Goal: Information Seeking & Learning: Learn about a topic

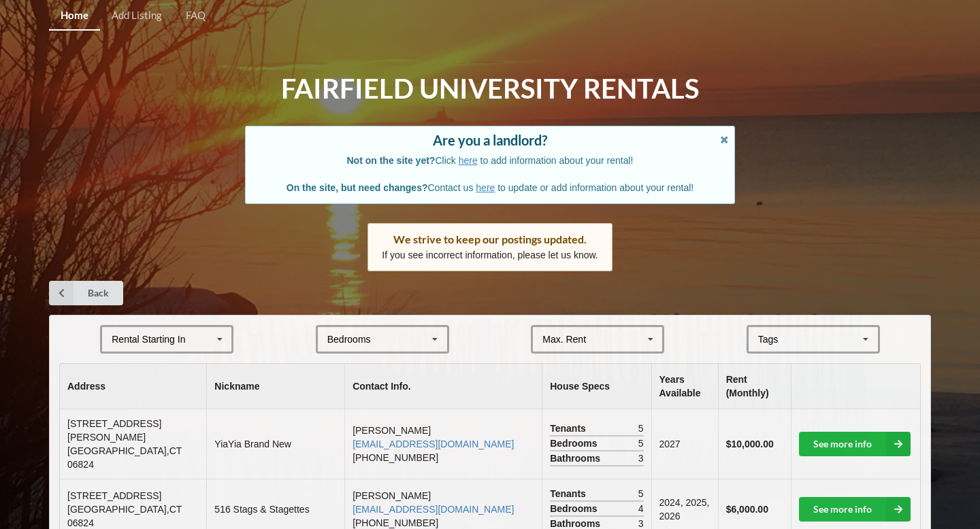
click at [574, 342] on div "Max. Rent" at bounding box center [564, 340] width 44 height 10
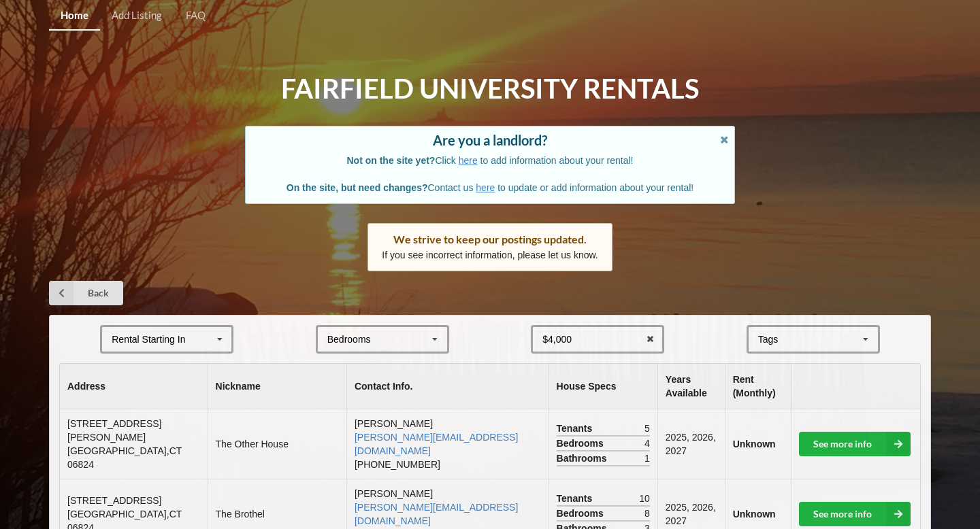
click at [629, 291] on div "Back" at bounding box center [490, 293] width 882 height 24
click at [397, 329] on div "Bedrooms 1 2 3 4 5 6 7 8" at bounding box center [382, 339] width 133 height 29
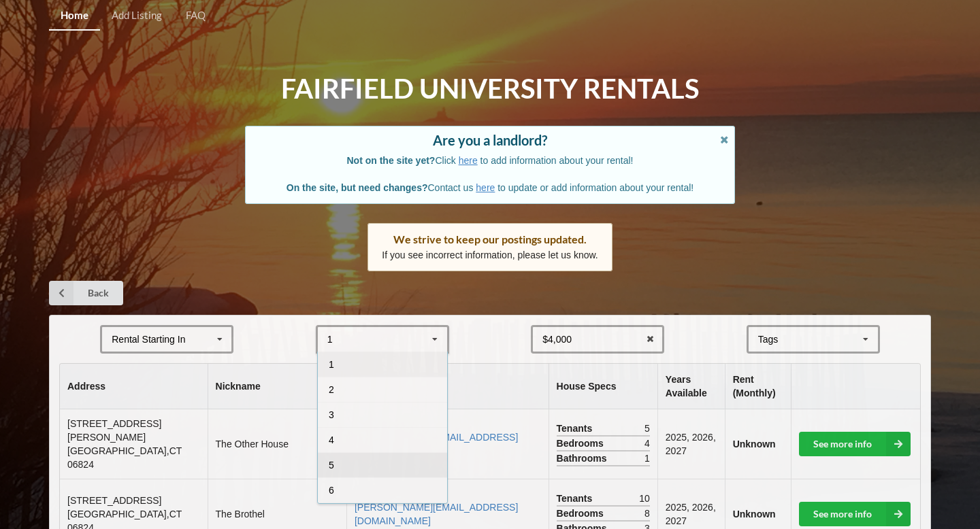
click at [341, 462] on div "5" at bounding box center [382, 465] width 129 height 25
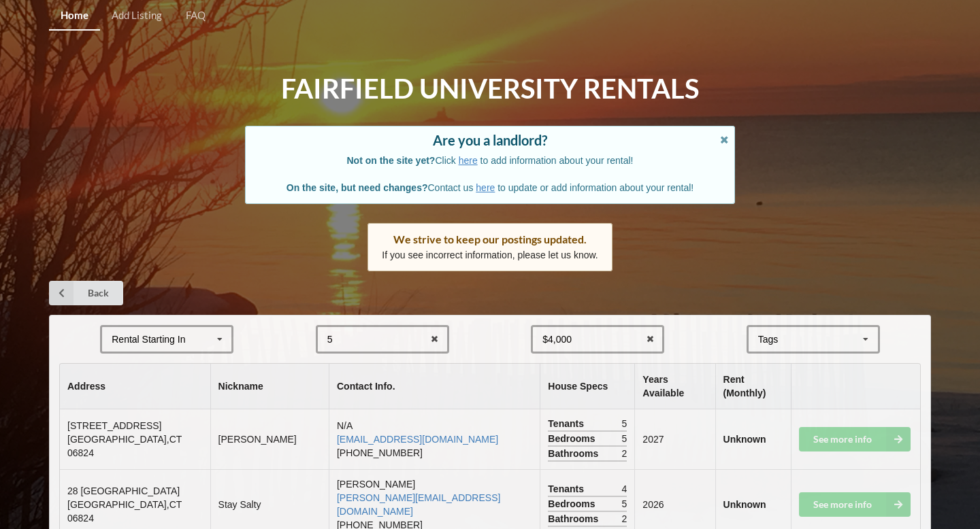
click at [184, 346] on div "Rental Starting In [DATE] 2026 2027 2028" at bounding box center [166, 339] width 133 height 29
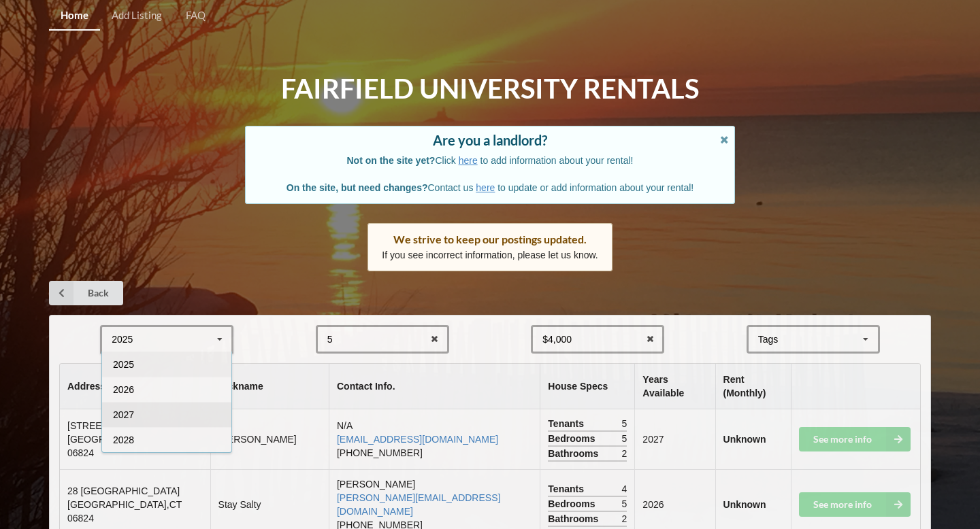
click at [183, 404] on div "2027" at bounding box center [166, 414] width 129 height 25
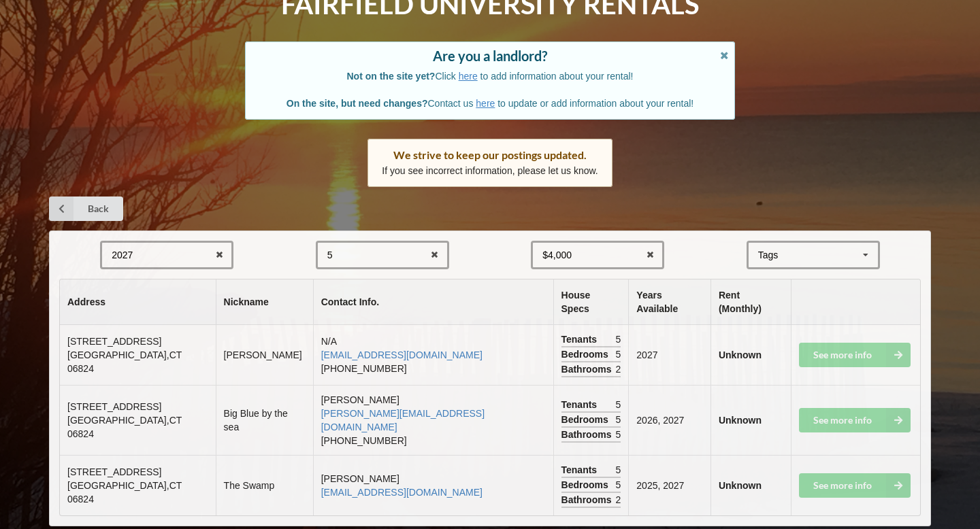
scroll to position [86, 0]
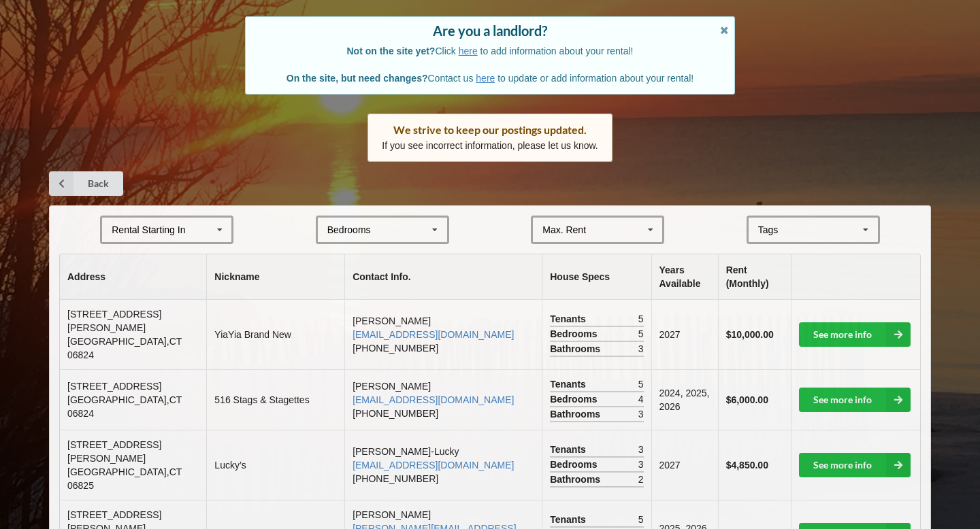
scroll to position [116, 0]
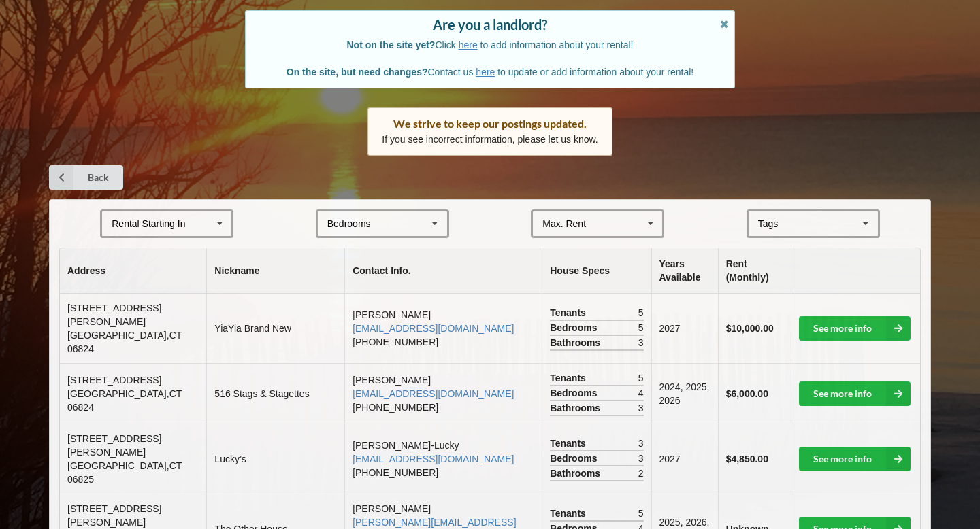
click at [204, 235] on div "Rental Starting In [DATE] 2026 2027 2028" at bounding box center [166, 224] width 133 height 29
click at [208, 300] on div "2027" at bounding box center [166, 298] width 129 height 25
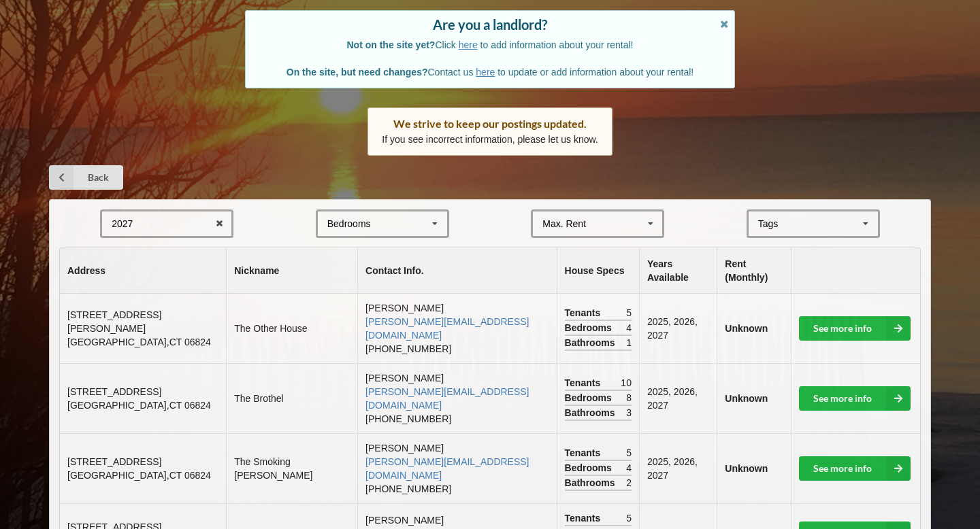
click at [421, 220] on div "Bedrooms 1 2 3 4 5 6 7 8" at bounding box center [382, 224] width 133 height 29
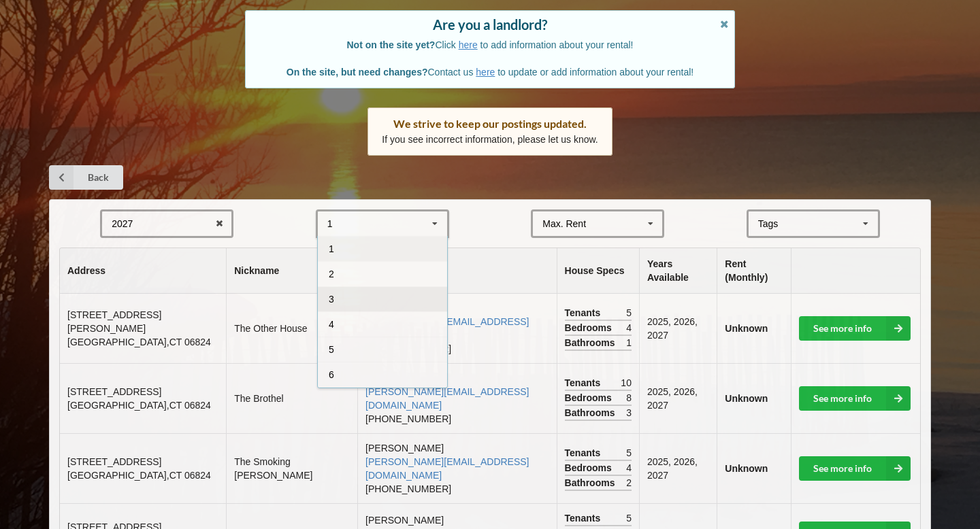
click at [360, 304] on div "3" at bounding box center [382, 298] width 129 height 25
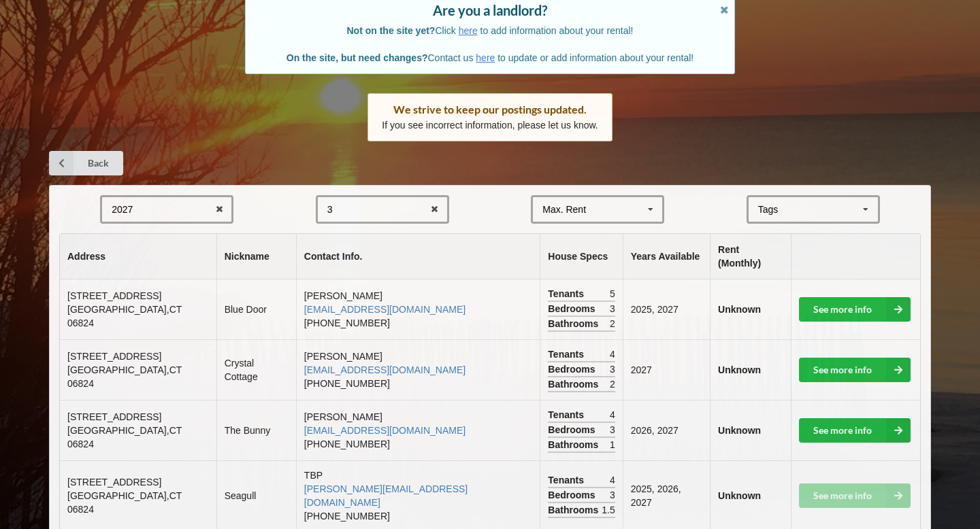
scroll to position [132, 0]
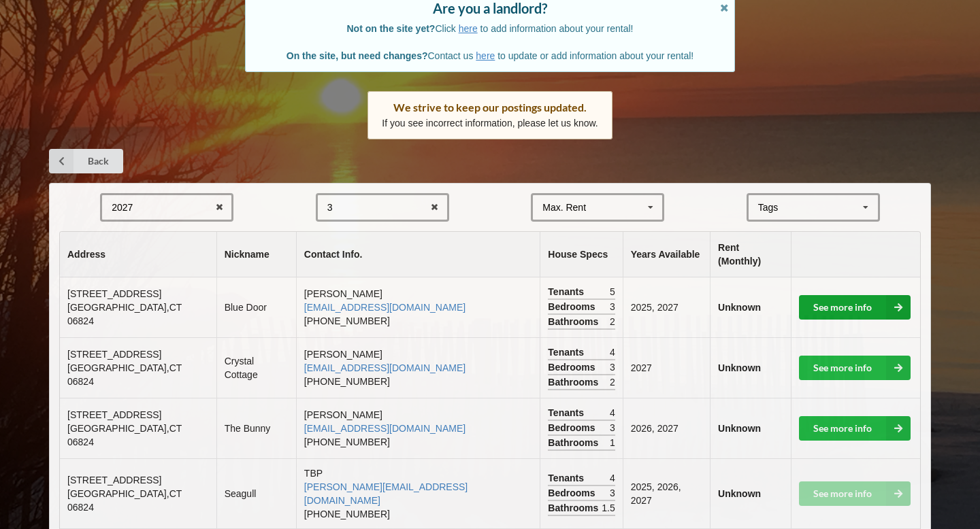
click at [823, 295] on link "See more info" at bounding box center [855, 307] width 112 height 24
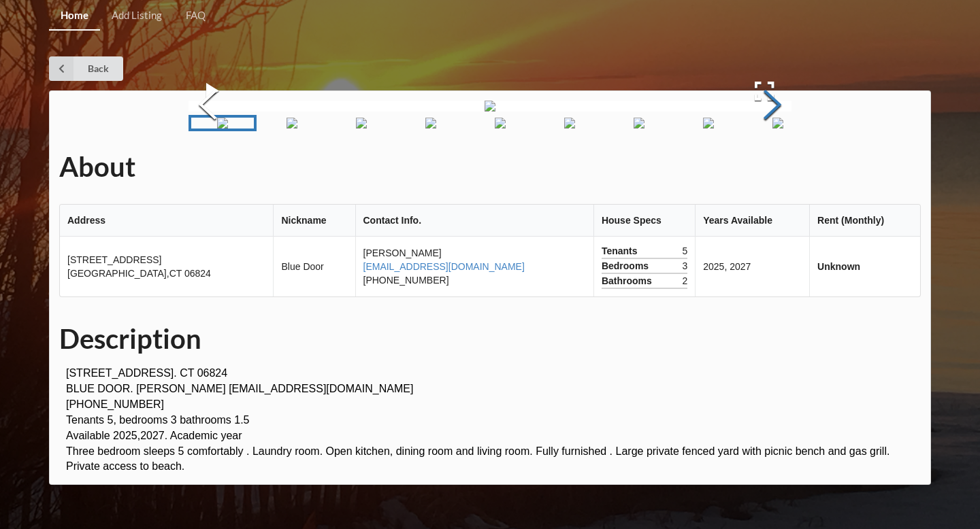
click at [755, 168] on button "Next Slide" at bounding box center [772, 106] width 38 height 123
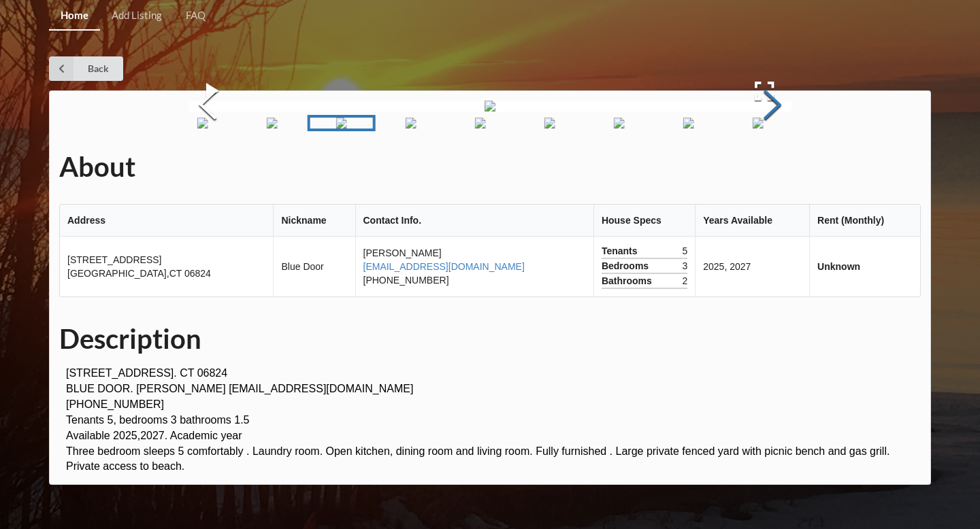
click at [755, 168] on button "Next Slide" at bounding box center [772, 106] width 38 height 123
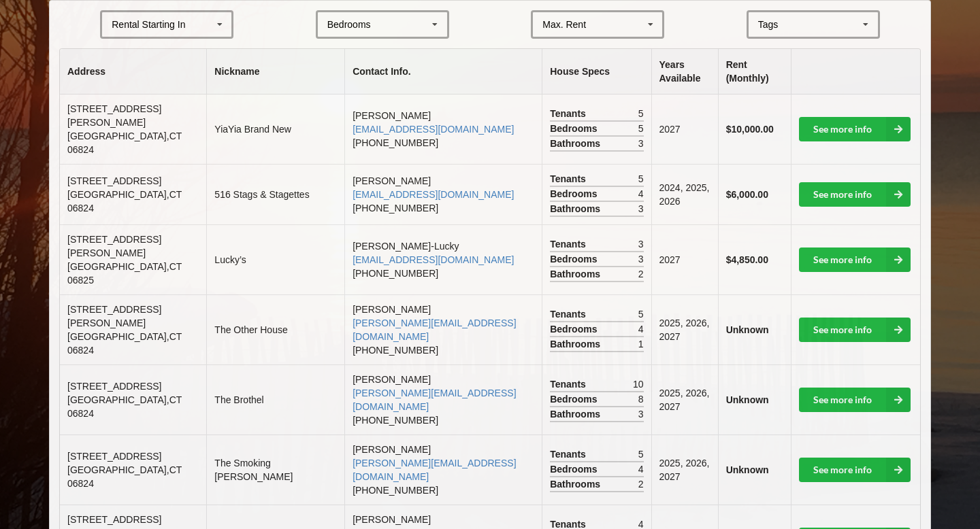
scroll to position [323, 0]
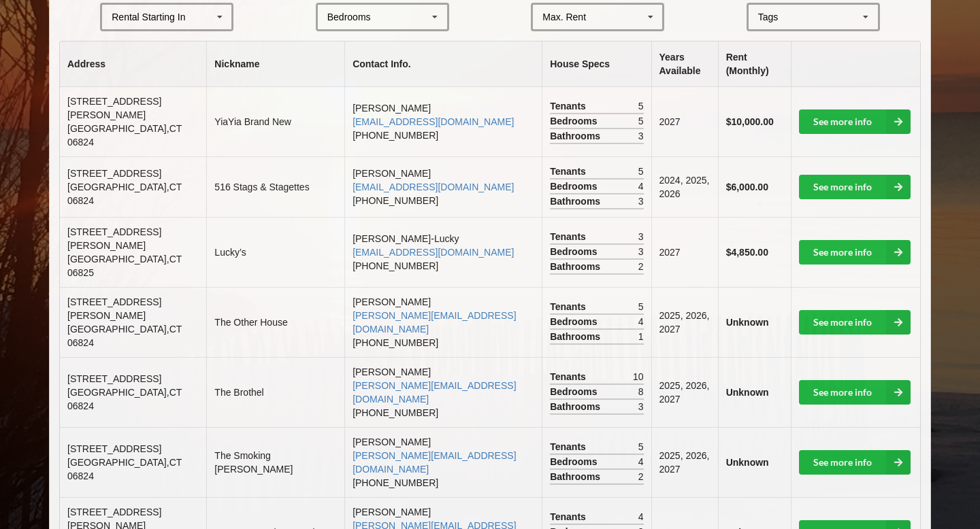
click at [846, 375] on td "See more info" at bounding box center [856, 392] width 130 height 70
click at [840, 380] on link "See more info" at bounding box center [855, 392] width 112 height 24
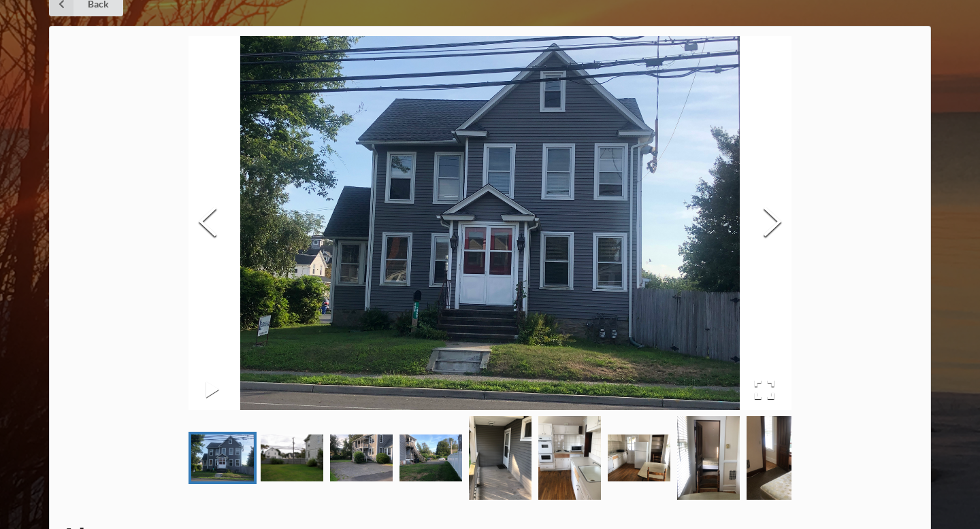
scroll to position [19, 0]
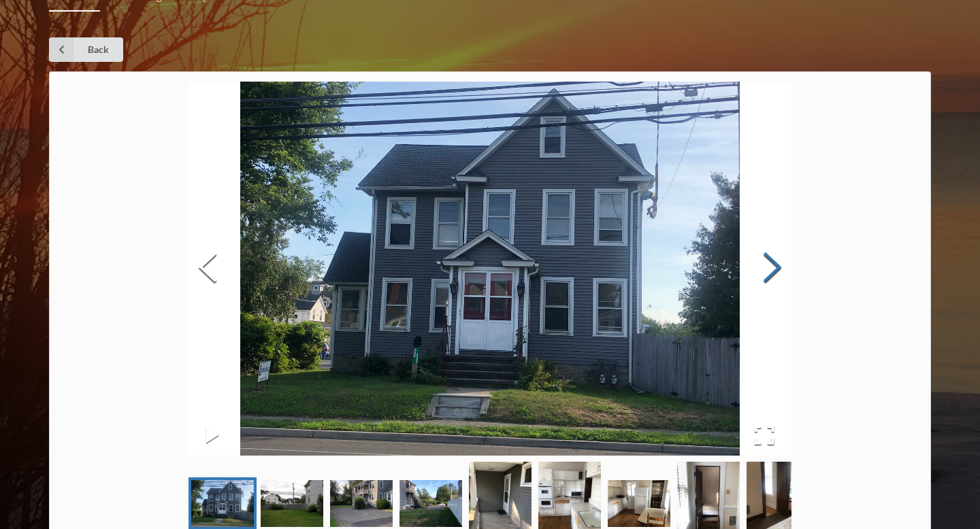
click at [761, 269] on button "Next Slide" at bounding box center [772, 269] width 38 height 123
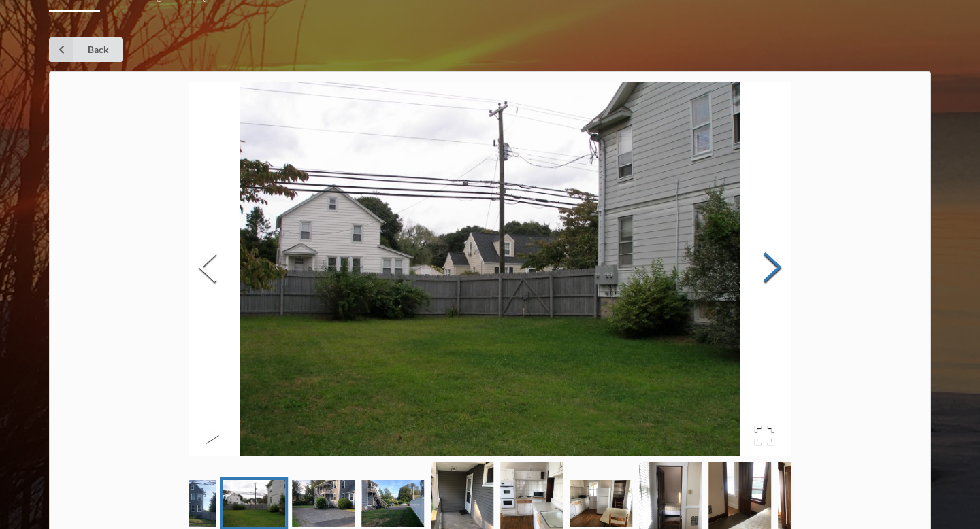
click at [761, 269] on button "Next Slide" at bounding box center [772, 269] width 38 height 123
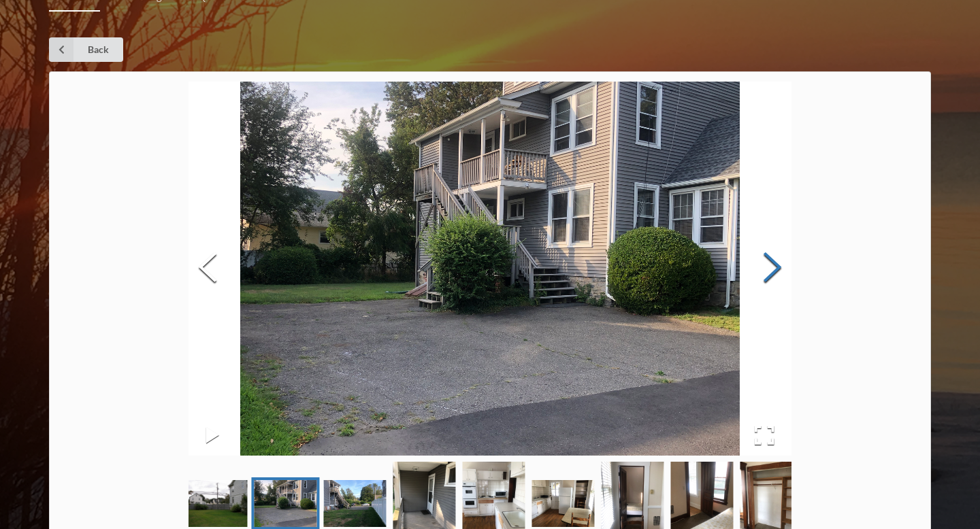
click at [761, 270] on button "Next Slide" at bounding box center [772, 269] width 38 height 123
click at [761, 271] on button "Next Slide" at bounding box center [772, 269] width 38 height 123
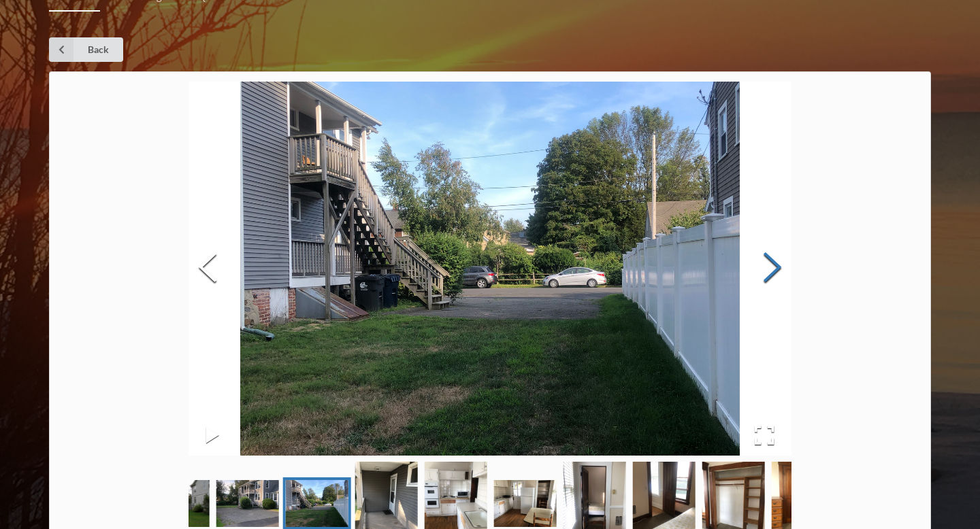
click at [761, 271] on button "Next Slide" at bounding box center [772, 269] width 38 height 123
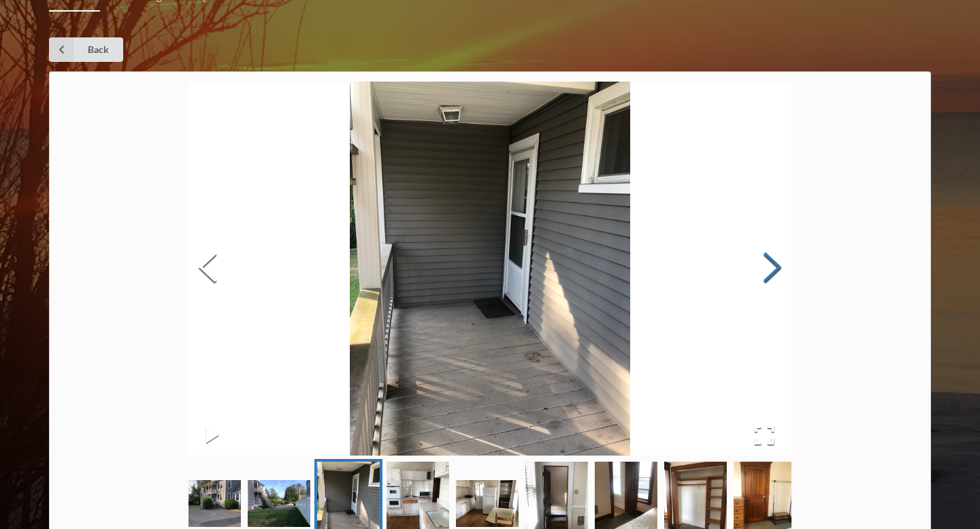
click at [761, 271] on button "Next Slide" at bounding box center [772, 269] width 38 height 123
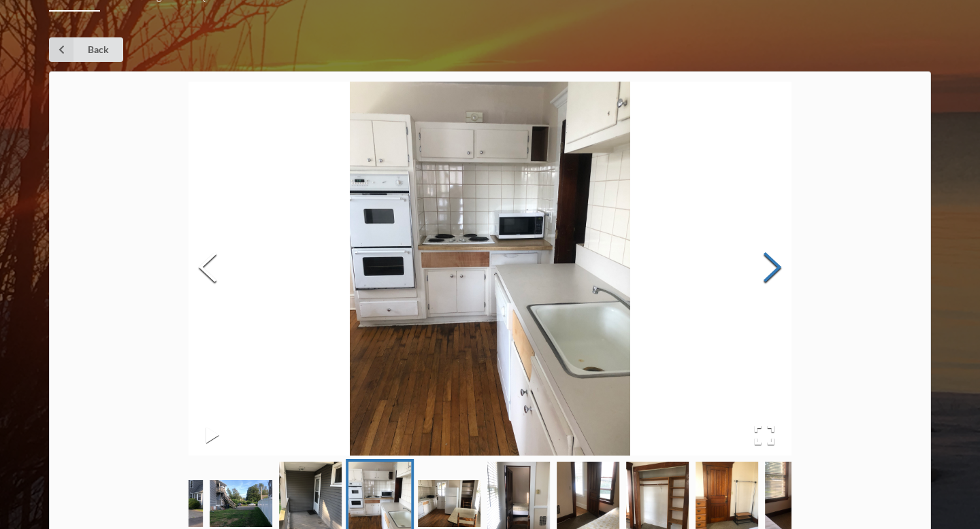
click at [761, 271] on button "Next Slide" at bounding box center [772, 269] width 38 height 123
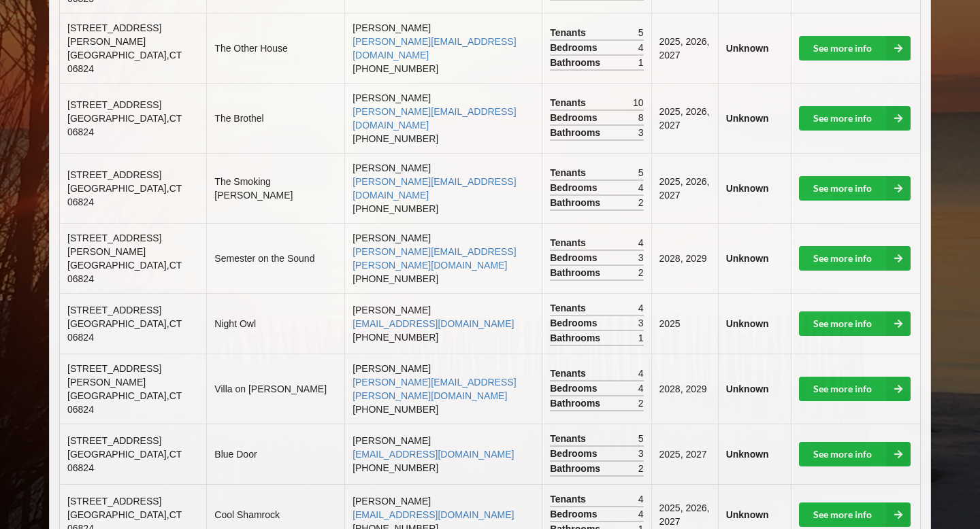
scroll to position [625, 0]
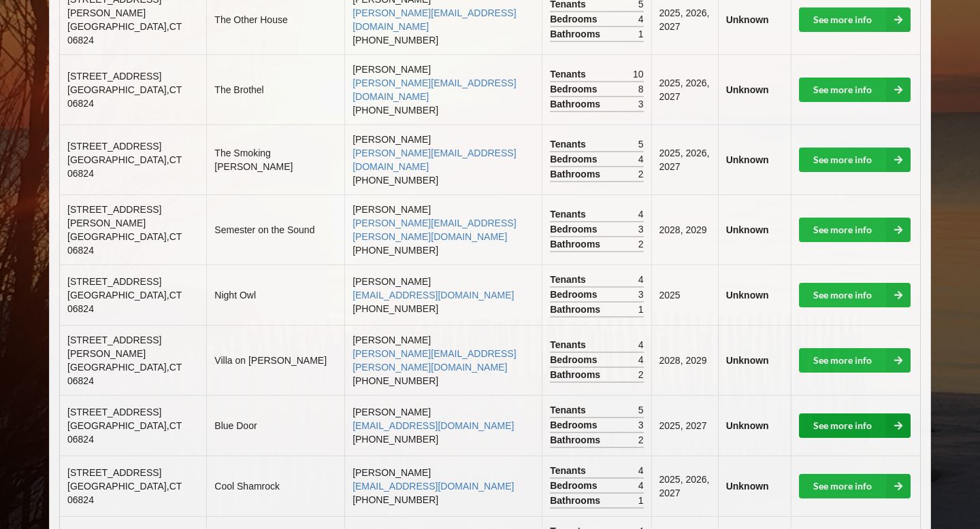
click at [835, 414] on link "See more info" at bounding box center [855, 426] width 112 height 24
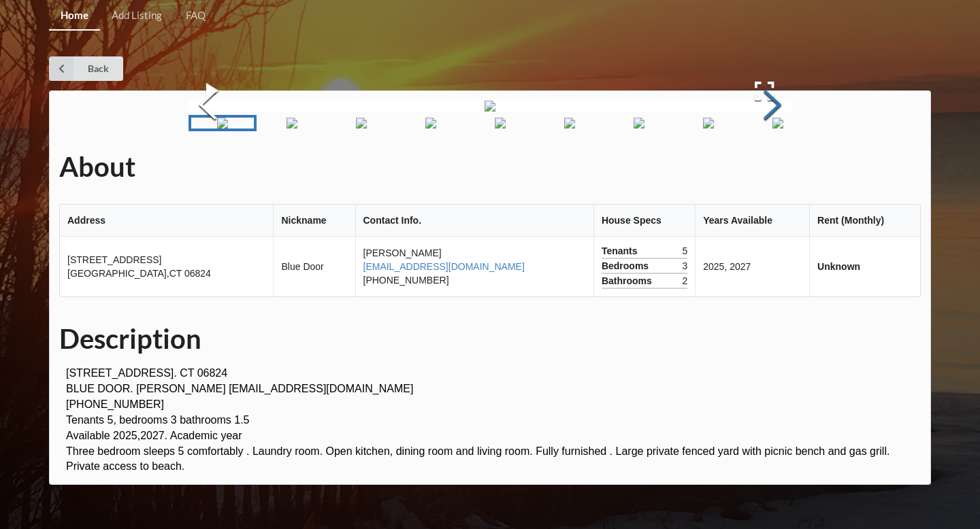
click at [761, 168] on button "Next Slide" at bounding box center [772, 106] width 38 height 123
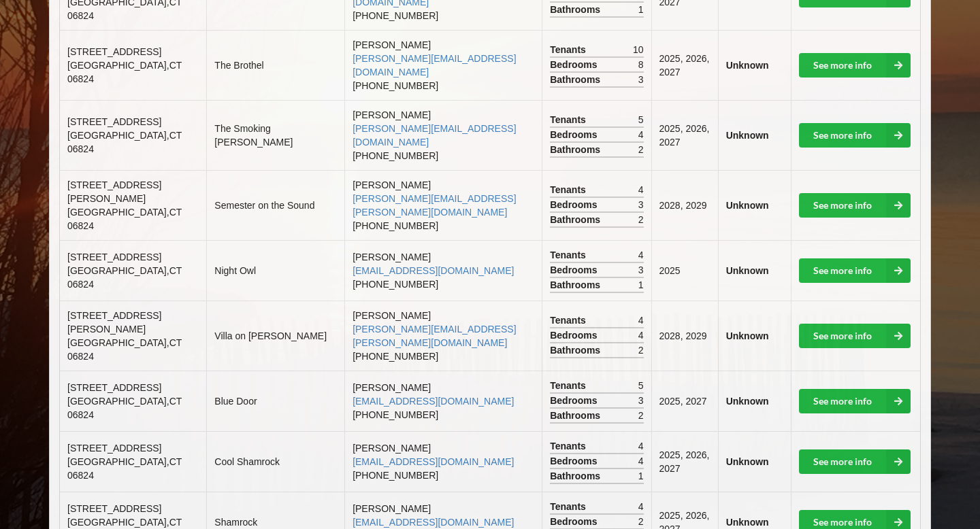
scroll to position [651, 0]
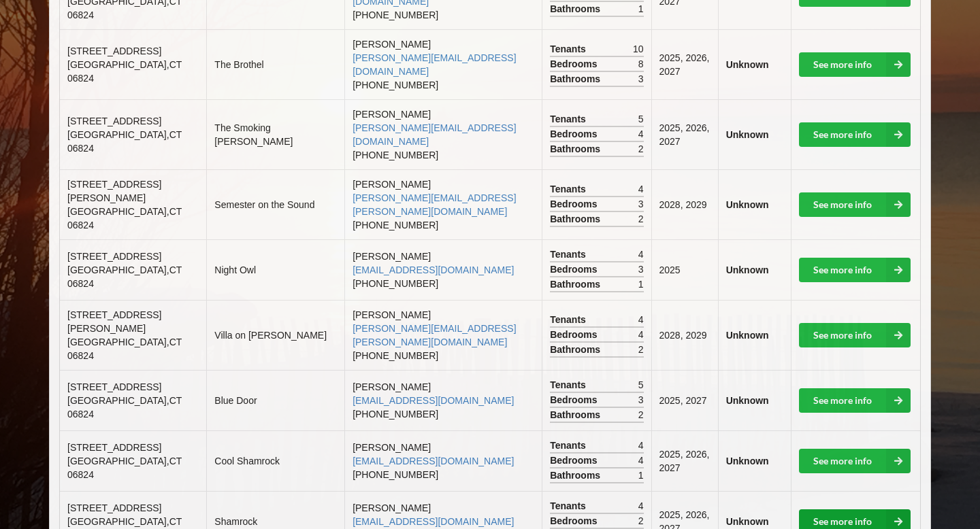
click at [842, 510] on link "See more info" at bounding box center [855, 522] width 112 height 24
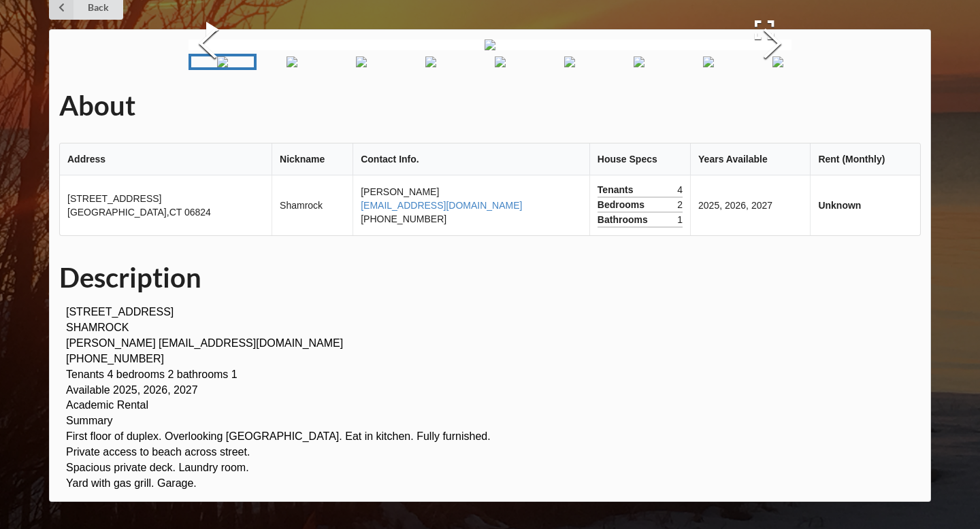
scroll to position [125, 0]
click at [785, 107] on button "Next Slide" at bounding box center [772, 45] width 38 height 123
click at [777, 107] on button "Next Slide" at bounding box center [772, 45] width 38 height 123
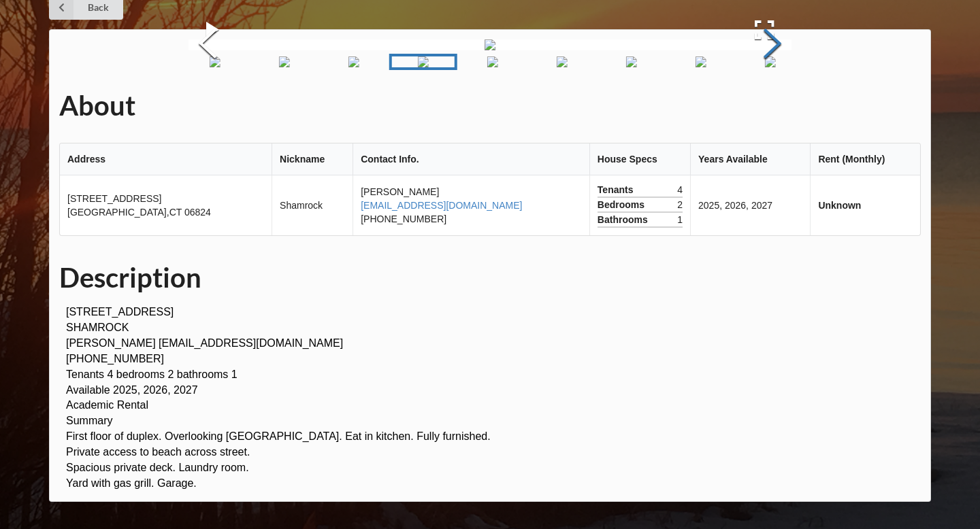
click at [776, 107] on button "Next Slide" at bounding box center [772, 45] width 38 height 123
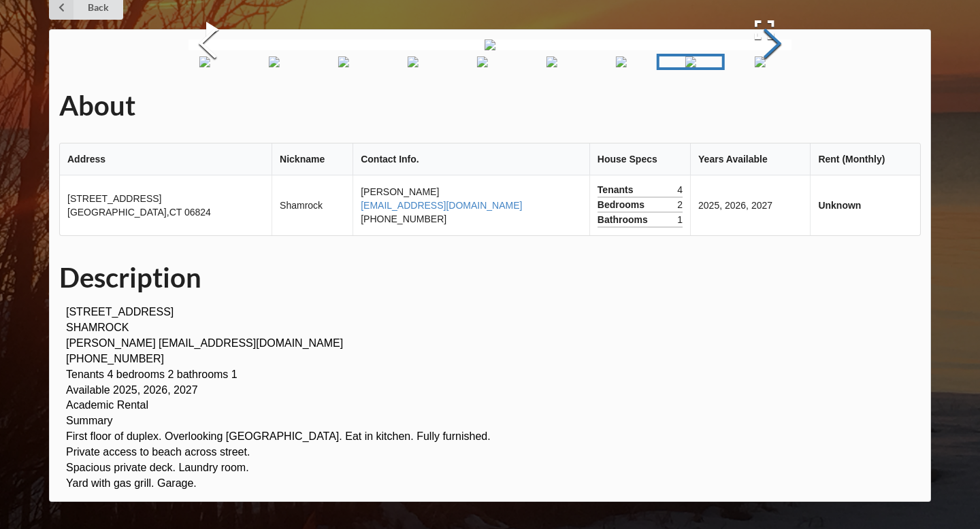
click at [776, 107] on button "Next Slide" at bounding box center [772, 45] width 38 height 123
click at [777, 107] on button "Next Slide" at bounding box center [772, 45] width 38 height 123
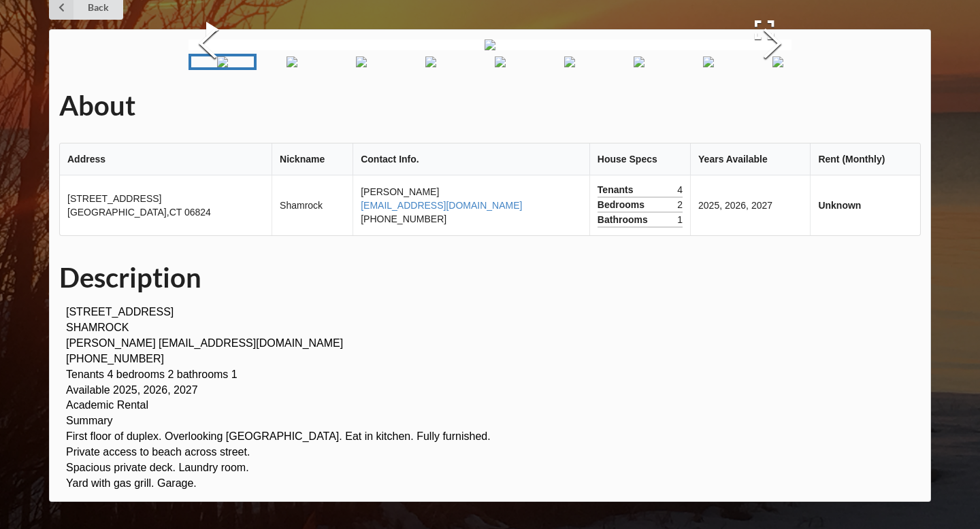
scroll to position [31, 0]
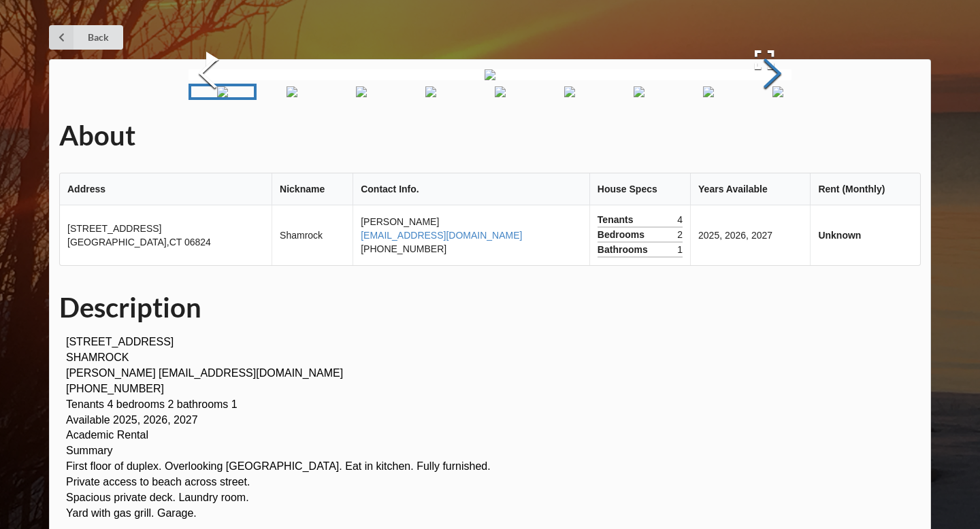
click at [774, 137] on button "Next Slide" at bounding box center [772, 75] width 38 height 123
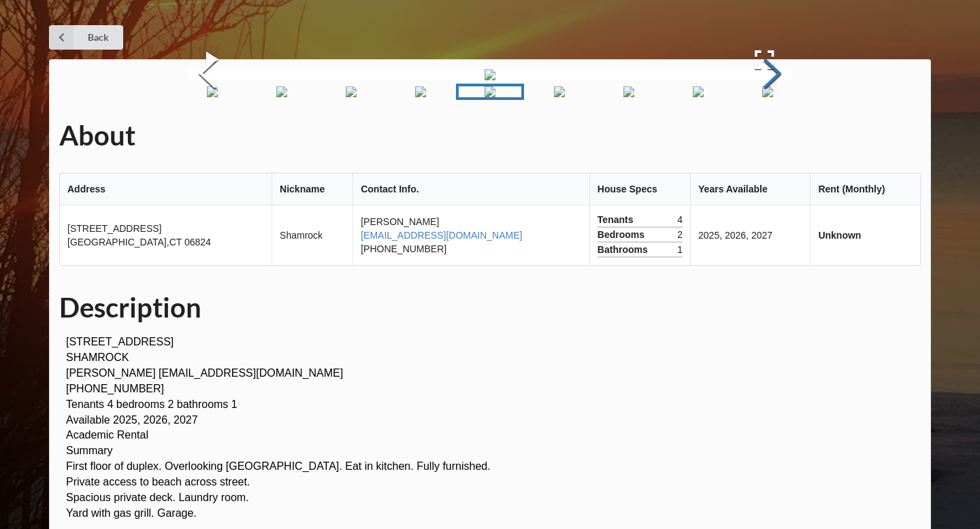
click at [773, 137] on button "Next Slide" at bounding box center [772, 75] width 38 height 123
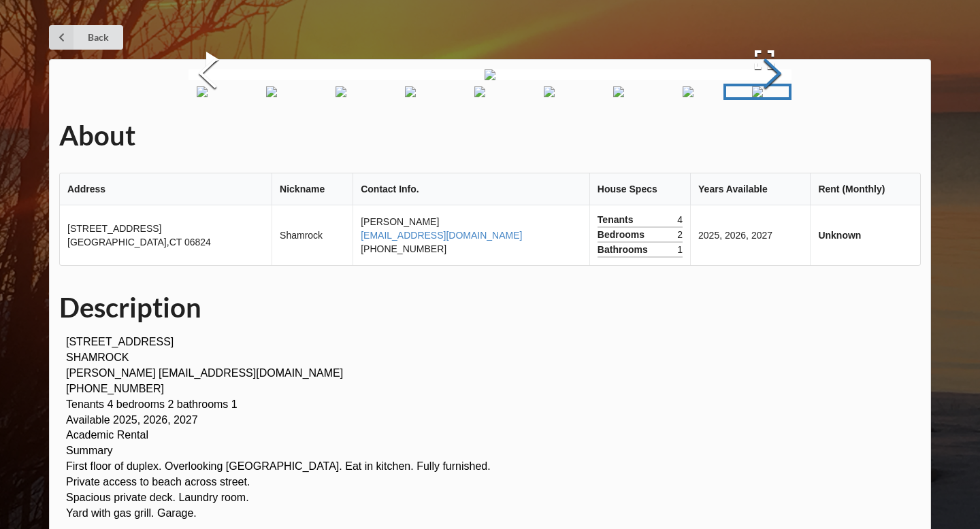
click at [773, 137] on button "Next Slide" at bounding box center [772, 75] width 38 height 123
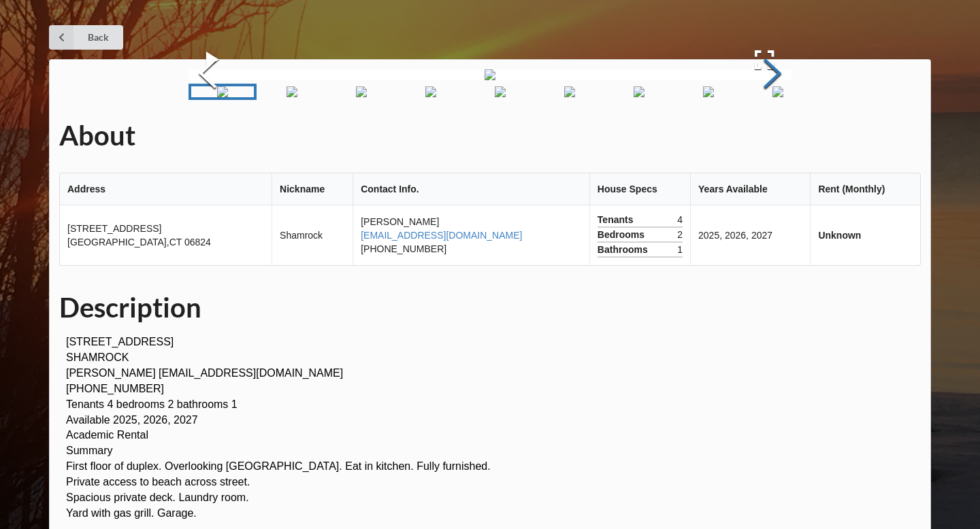
click at [773, 137] on button "Next Slide" at bounding box center [772, 75] width 38 height 123
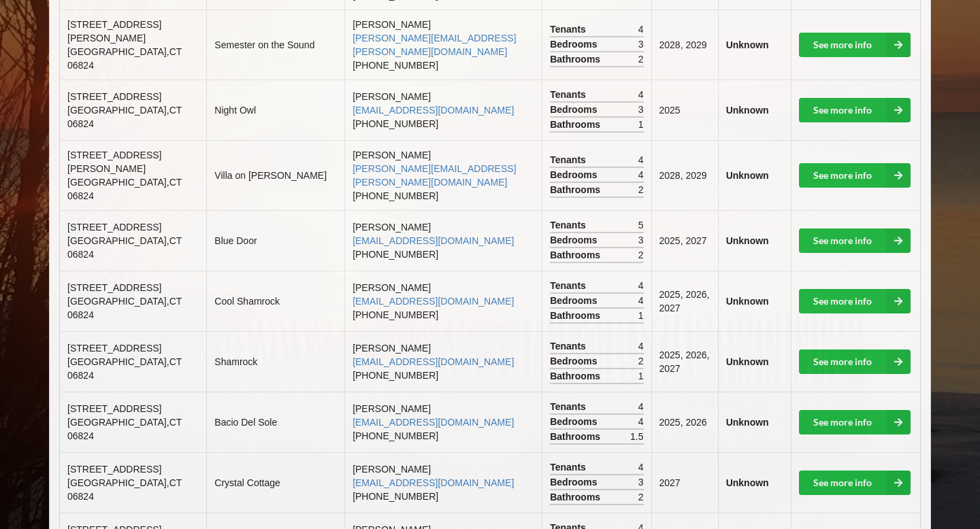
scroll to position [814, 0]
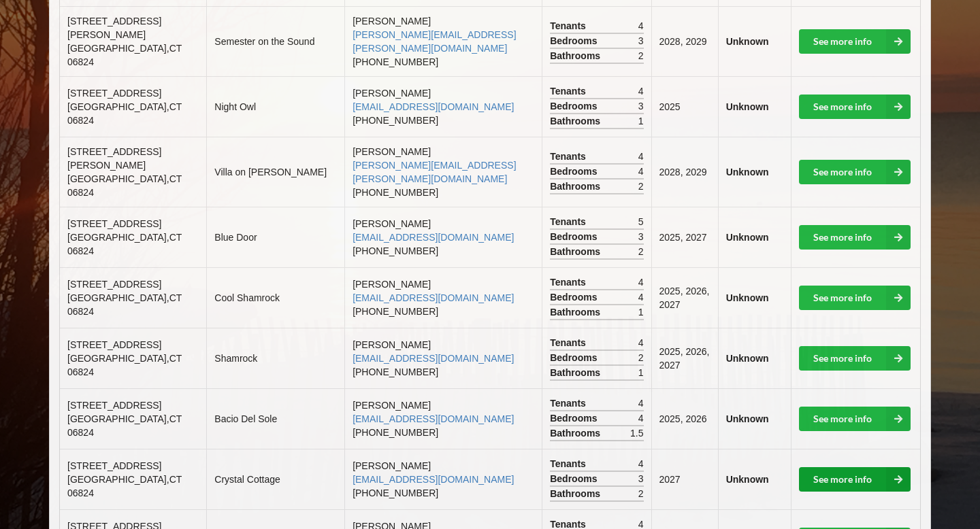
click at [817, 468] on link "See more info" at bounding box center [855, 480] width 112 height 24
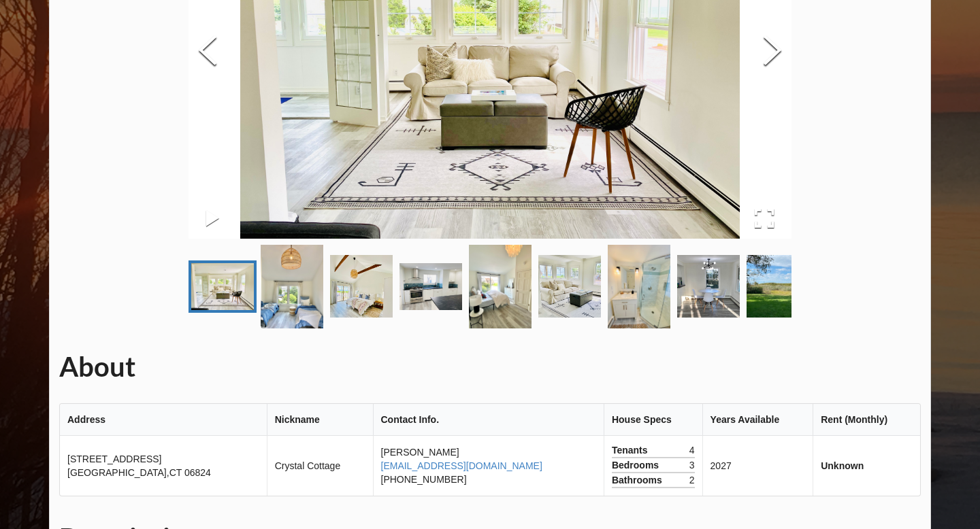
scroll to position [234, 0]
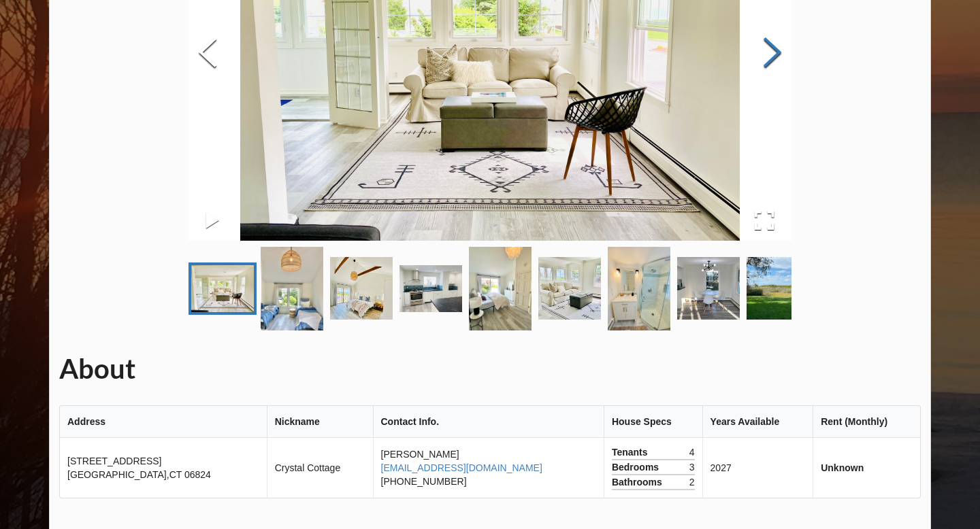
click at [780, 66] on button "Next Slide" at bounding box center [772, 54] width 38 height 123
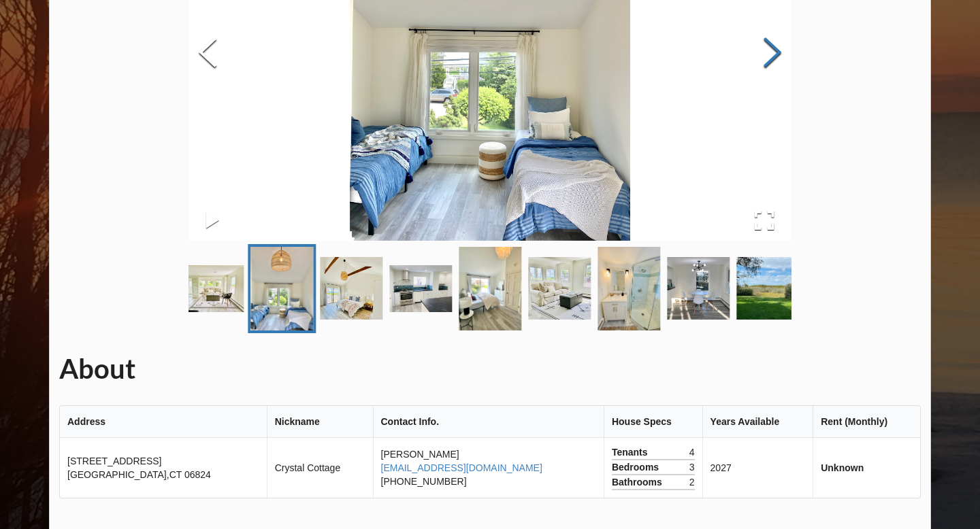
click at [780, 65] on button "Next Slide" at bounding box center [772, 54] width 38 height 123
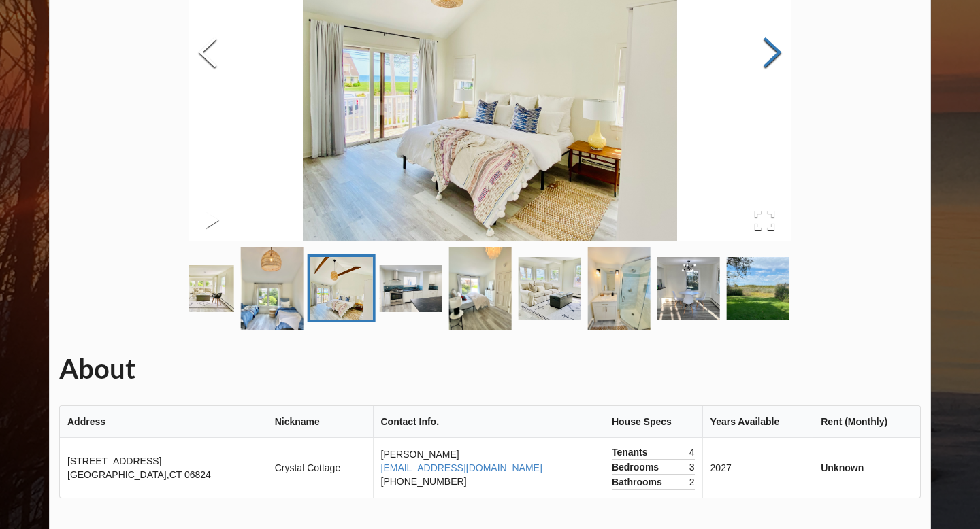
click at [780, 65] on button "Next Slide" at bounding box center [772, 54] width 38 height 123
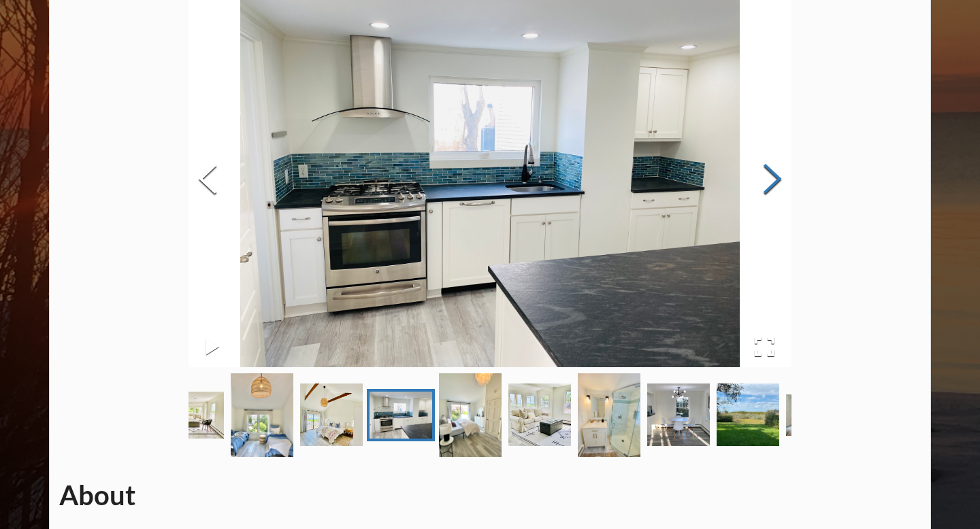
scroll to position [105, 0]
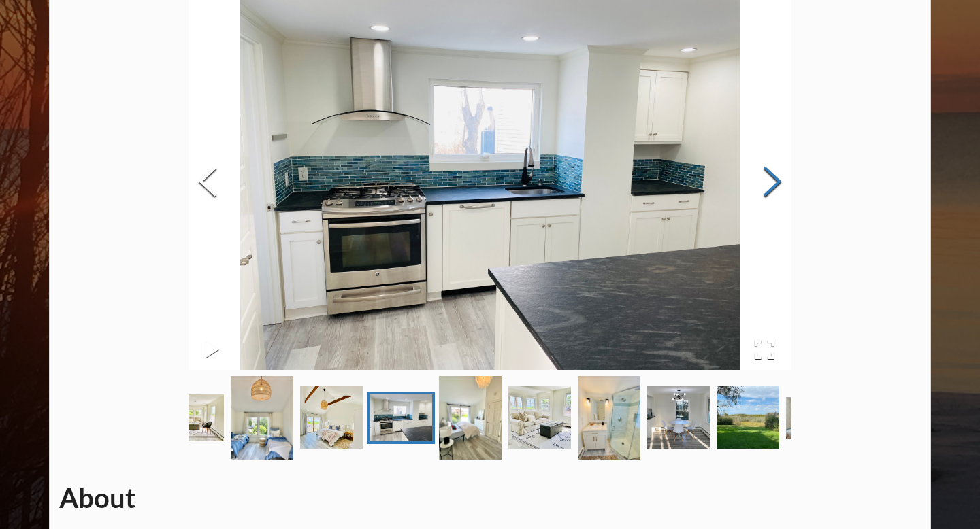
click at [774, 162] on button "Next Slide" at bounding box center [772, 183] width 38 height 123
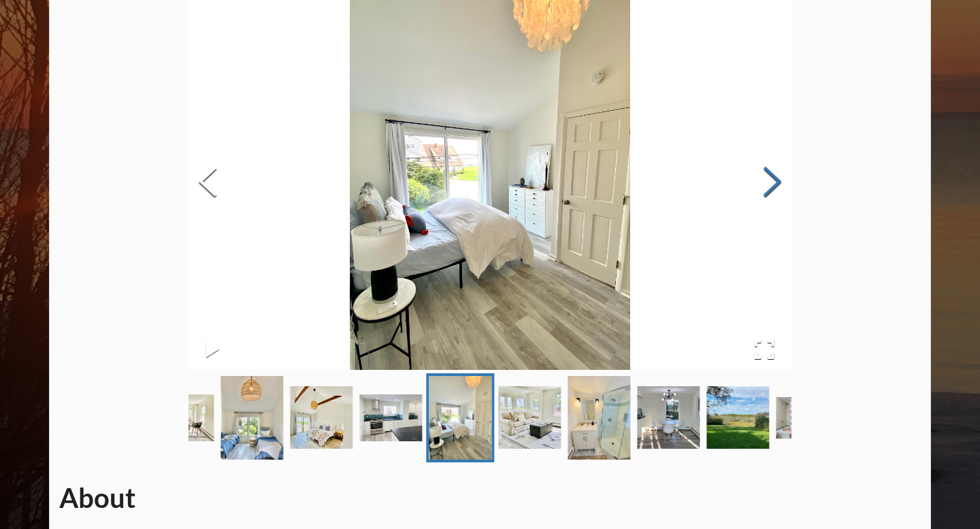
click at [774, 164] on button "Next Slide" at bounding box center [772, 183] width 38 height 123
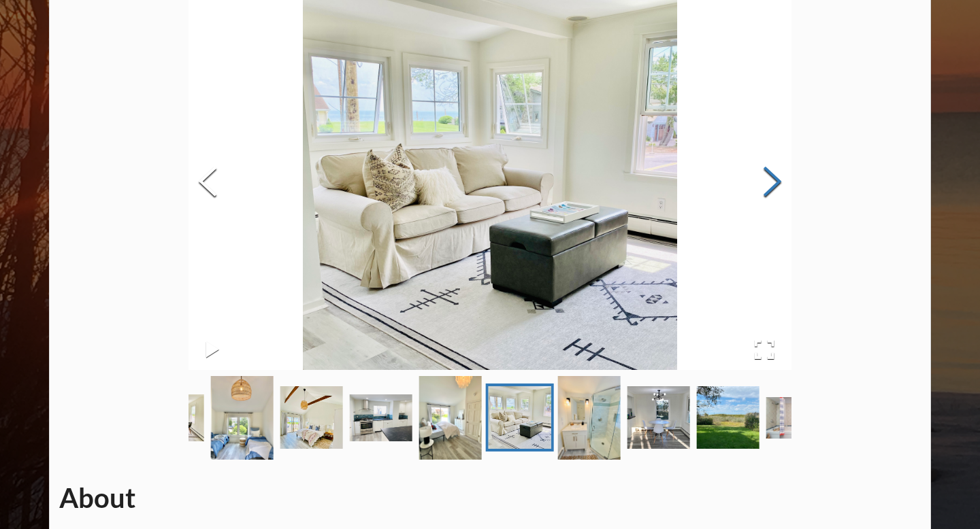
click at [774, 165] on button "Next Slide" at bounding box center [772, 183] width 38 height 123
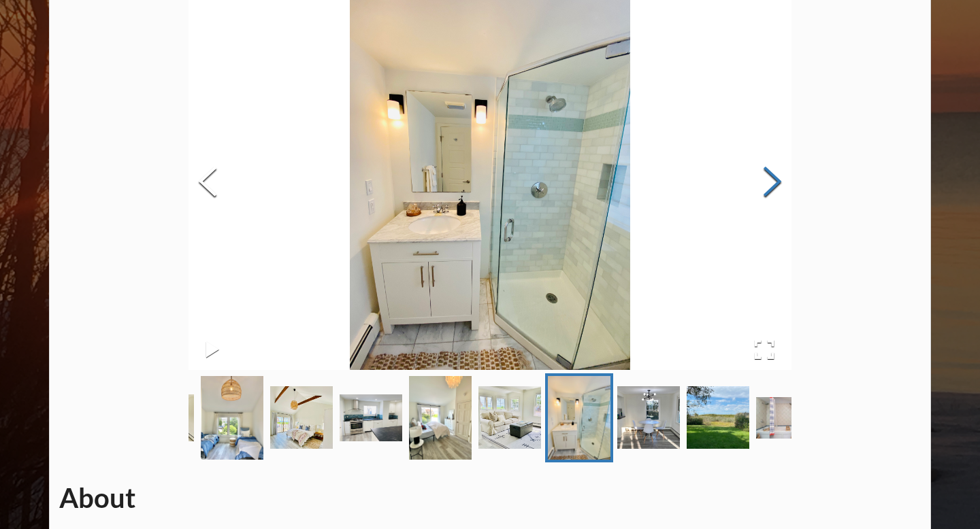
click at [774, 165] on button "Next Slide" at bounding box center [772, 183] width 38 height 123
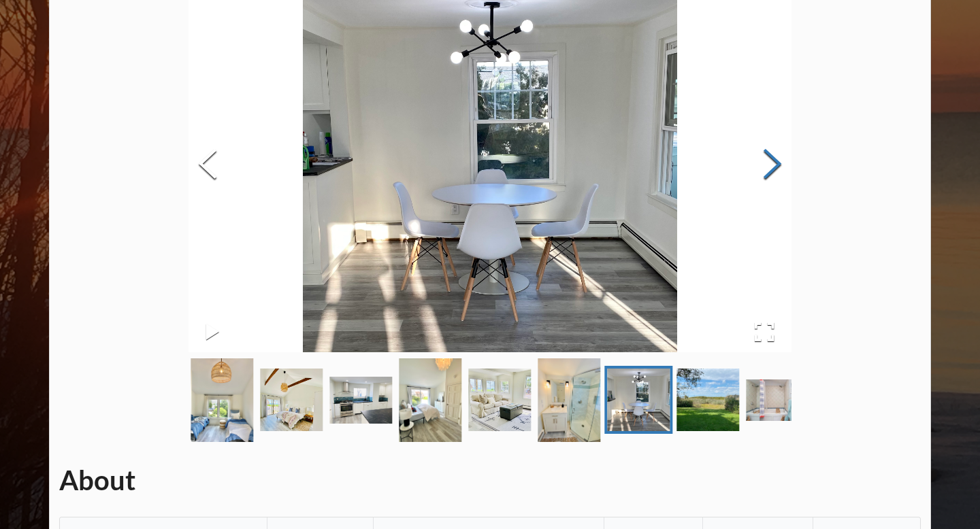
scroll to position [115, 0]
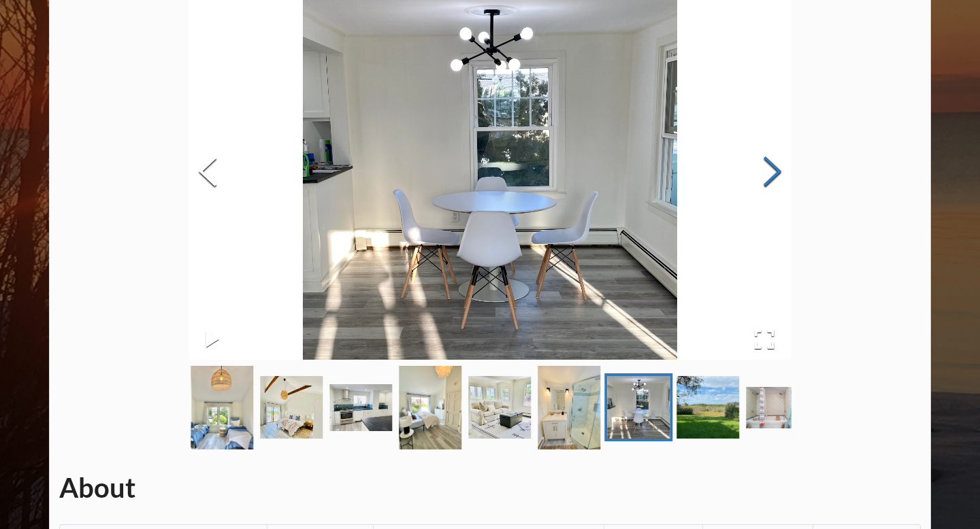
click at [774, 165] on button "Next Slide" at bounding box center [772, 173] width 38 height 123
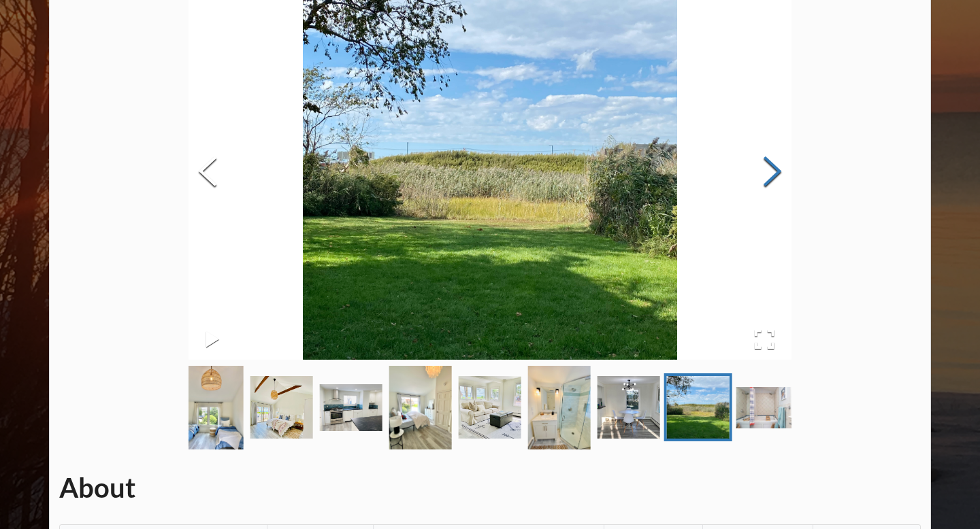
click at [774, 165] on button "Next Slide" at bounding box center [772, 173] width 38 height 123
click at [774, 167] on button "Next Slide" at bounding box center [772, 173] width 38 height 123
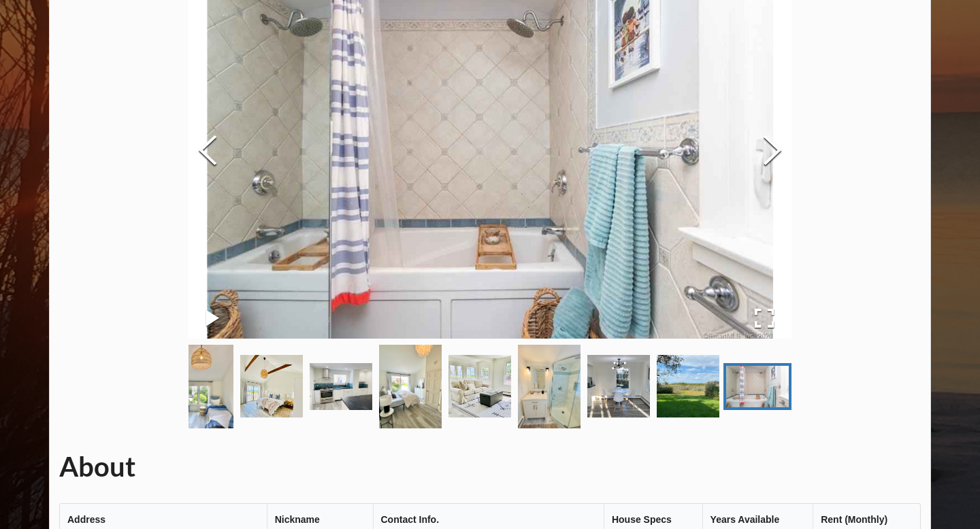
scroll to position [397, 0]
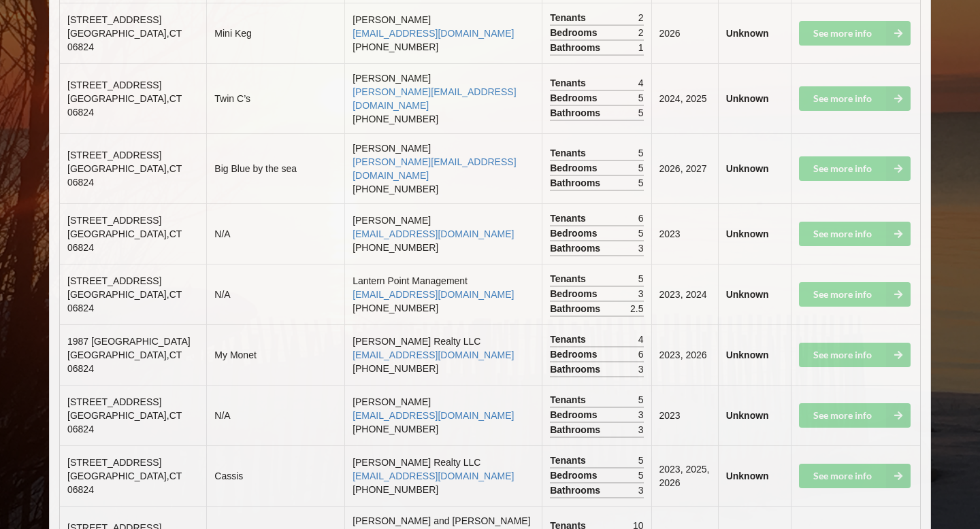
scroll to position [3346, 0]
